Goal: Task Accomplishment & Management: Complete application form

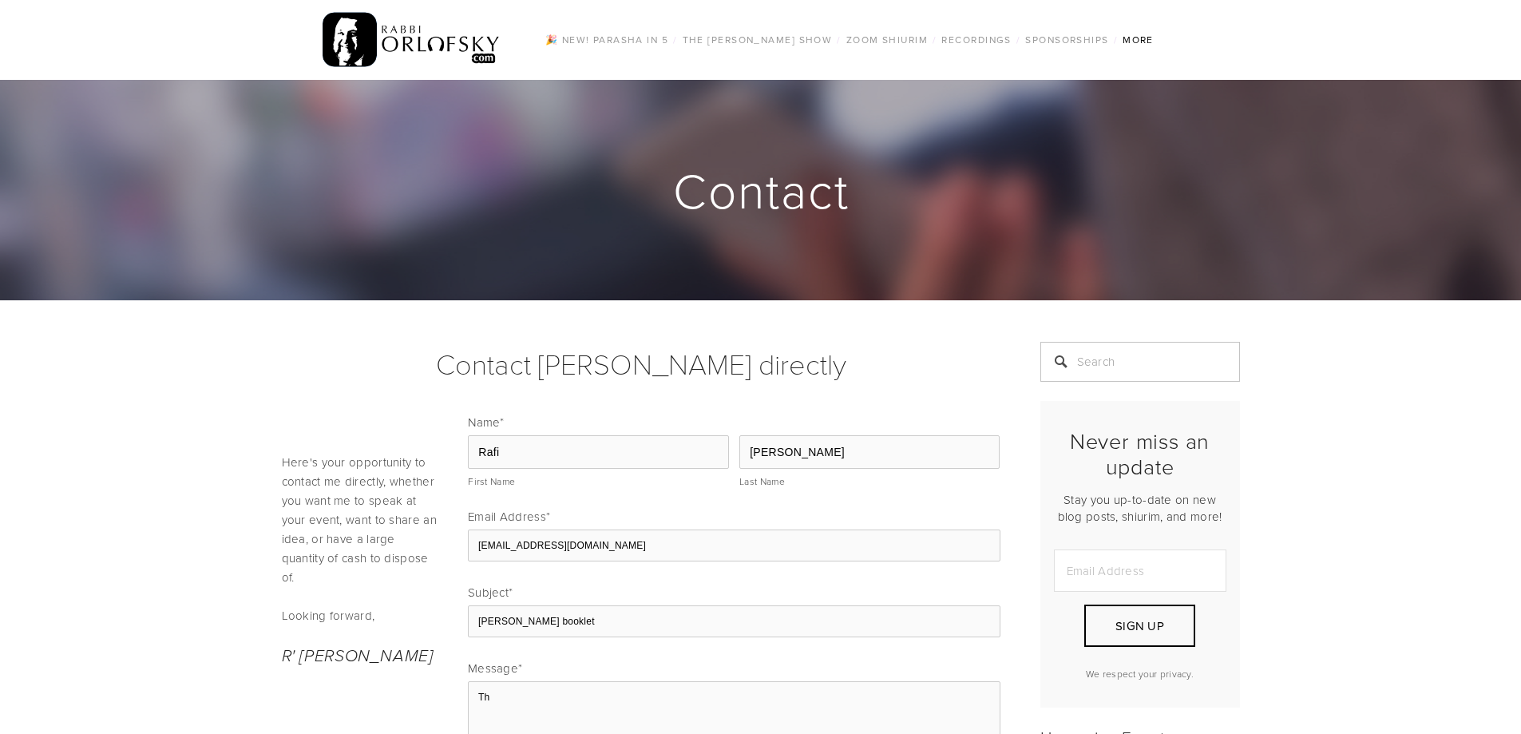
type textarea "Tha"
click at [564, 473] on input "First Name" at bounding box center [599, 468] width 262 height 37
type input "Rafi"
click at [802, 470] on input "Last Name" at bounding box center [869, 468] width 262 height 37
type input "[PERSON_NAME]"
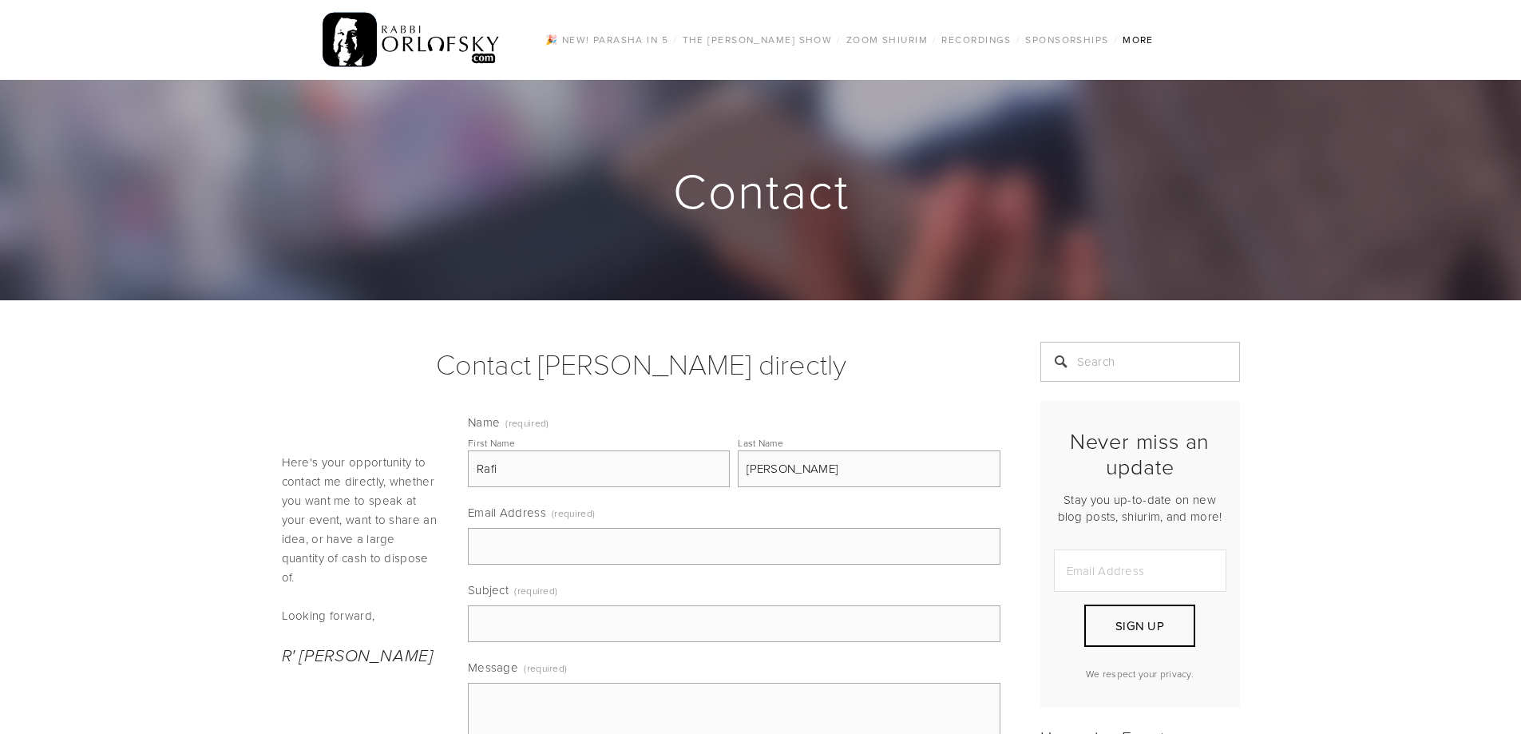
click at [668, 543] on input "Email Address (required)" at bounding box center [734, 546] width 532 height 37
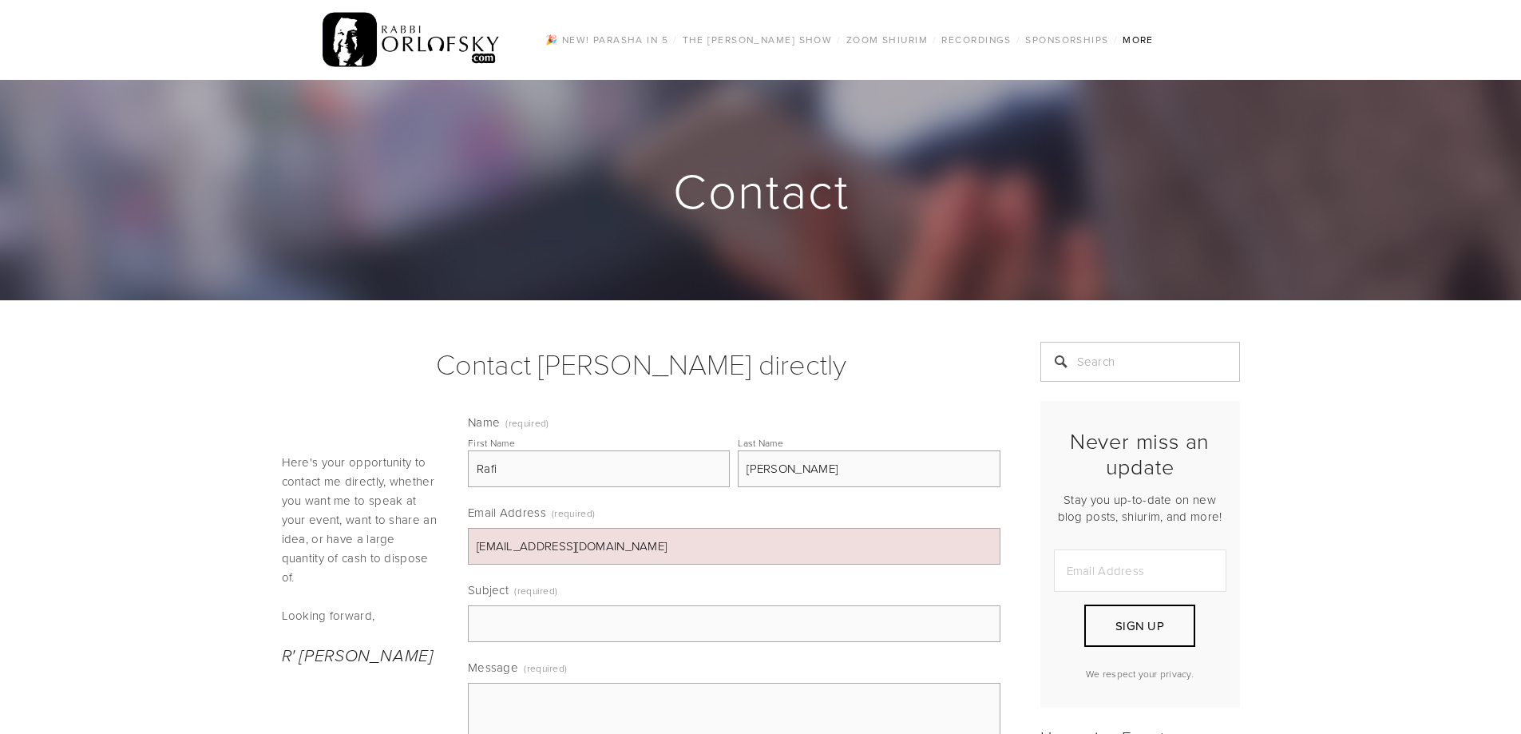
type input "[EMAIL_ADDRESS][DOMAIN_NAME]"
click at [648, 623] on input "Subject (required)" at bounding box center [734, 623] width 532 height 37
type input "[PERSON_NAME] booklet"
click at [664, 710] on textarea "Message (required)" at bounding box center [734, 722] width 532 height 80
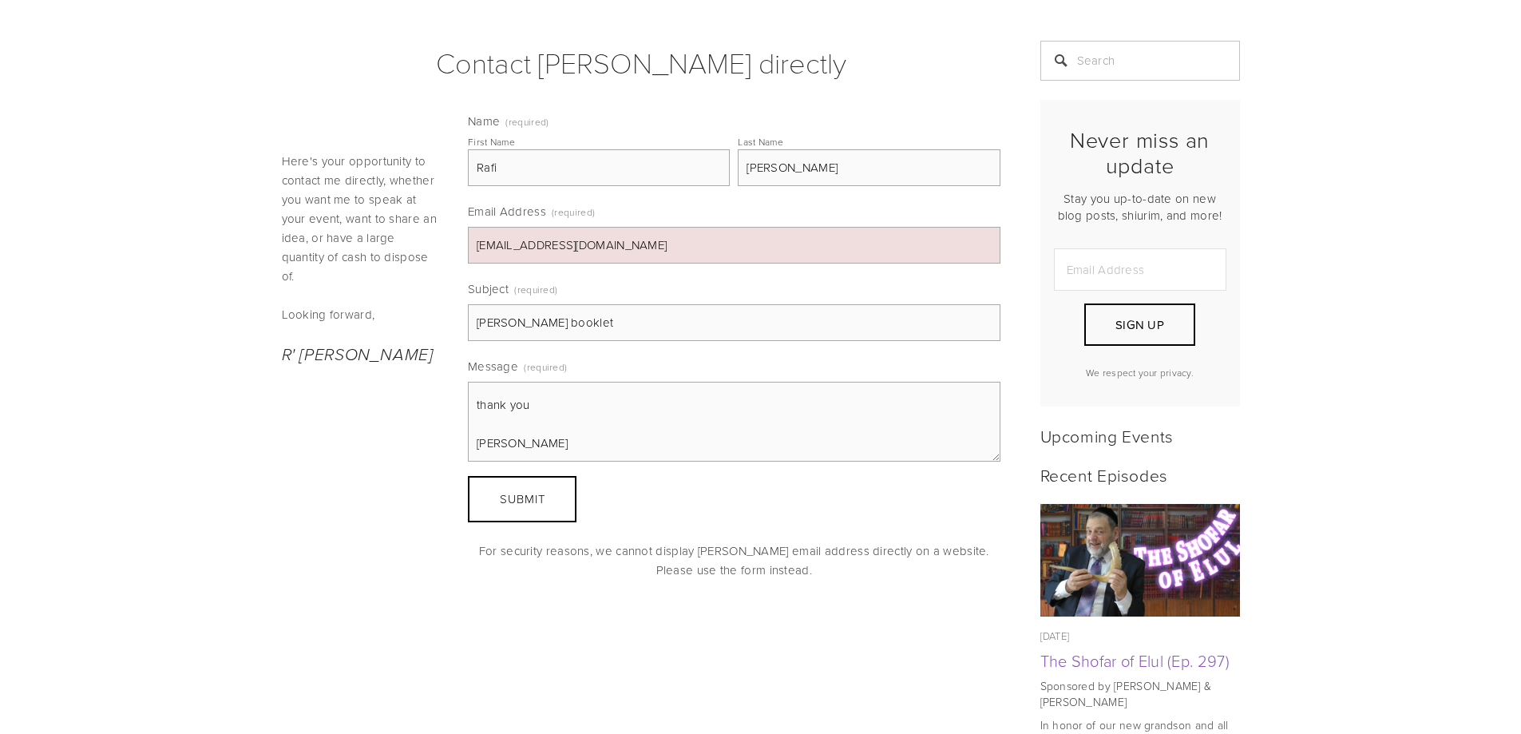
scroll to position [346, 0]
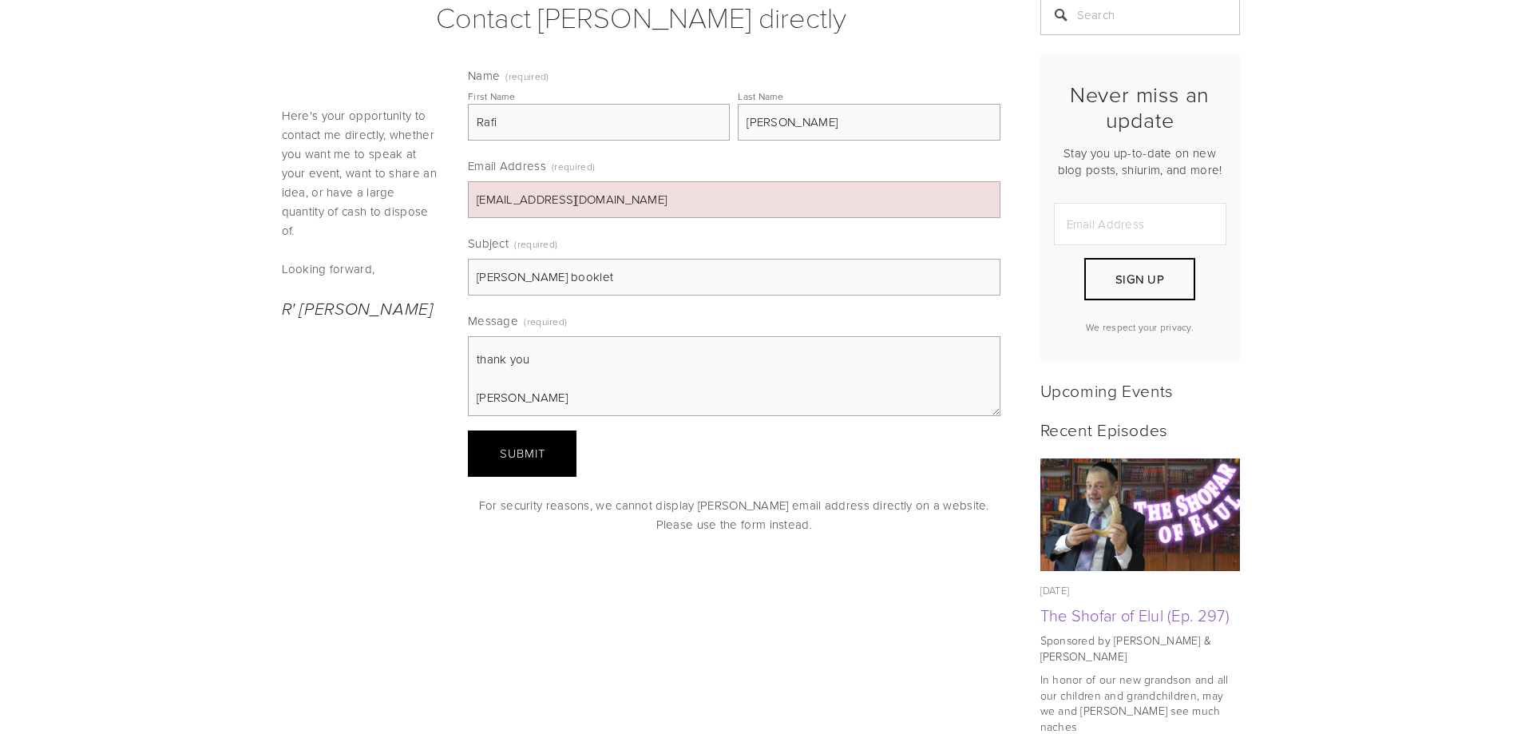
type textarea "Dear [PERSON_NAME], thank you for your show, I'm trying to use the contact info…"
click at [546, 465] on button "Submit Submit" at bounding box center [522, 453] width 109 height 46
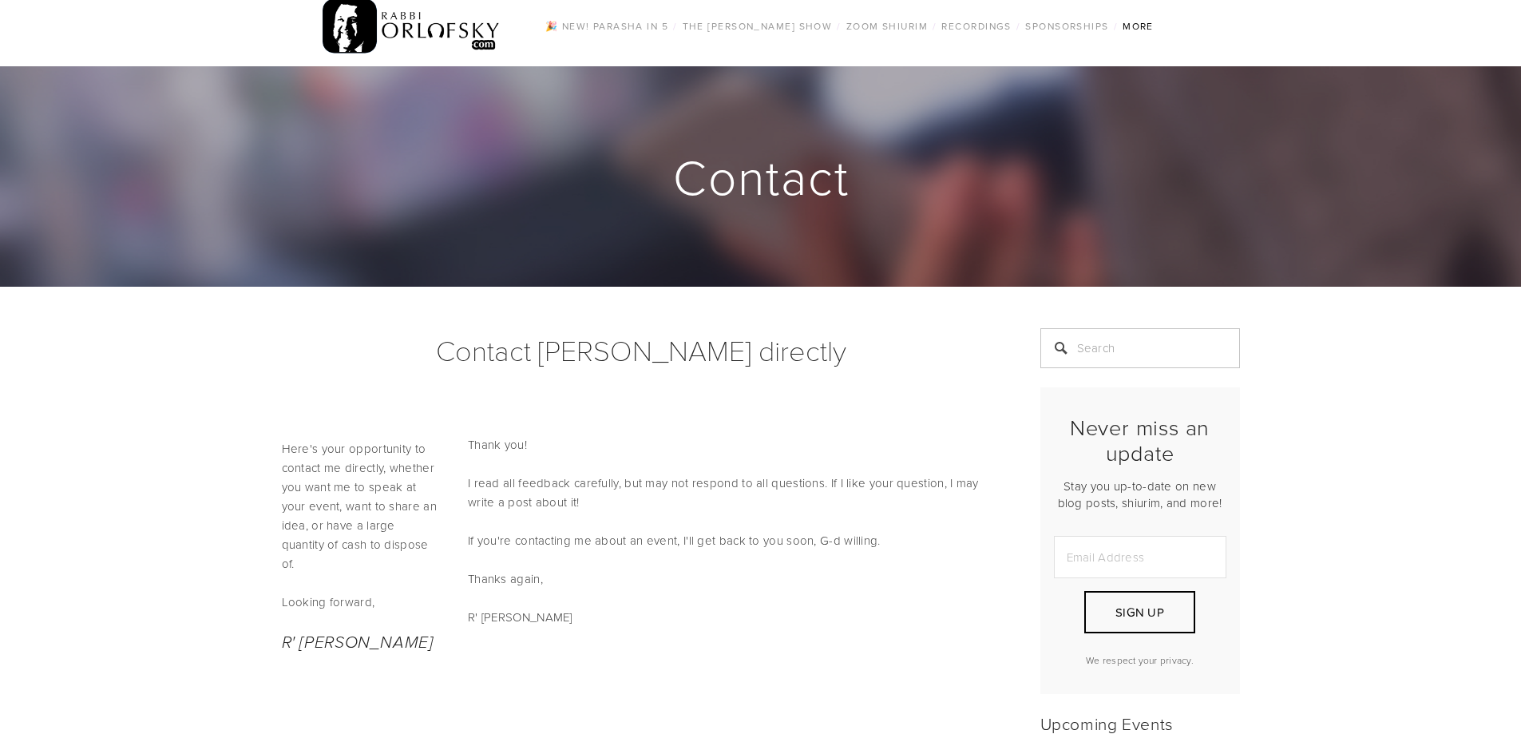
scroll to position [0, 0]
